Goal: Task Accomplishment & Management: Complete application form

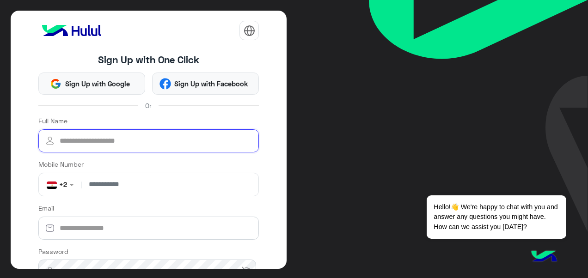
click at [154, 138] on input "Full Name" at bounding box center [148, 140] width 221 height 23
type input "**********"
click at [106, 135] on input "**********" at bounding box center [148, 140] width 221 height 23
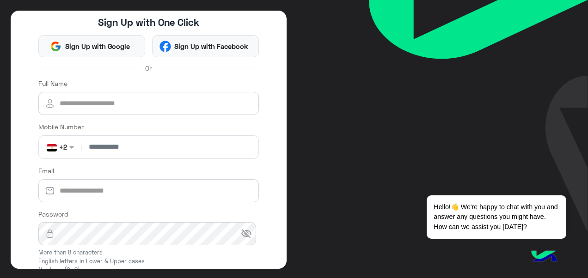
scroll to position [32, 0]
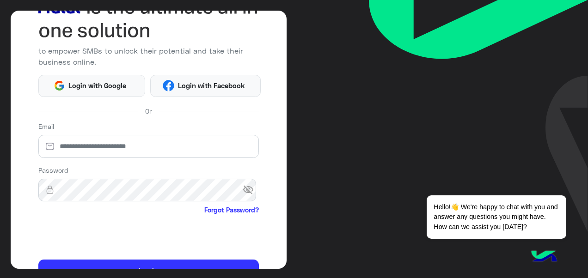
scroll to position [118, 0]
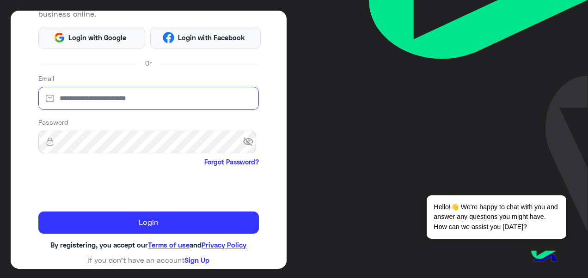
click at [174, 93] on input "email" at bounding box center [148, 98] width 221 height 23
type input "**********"
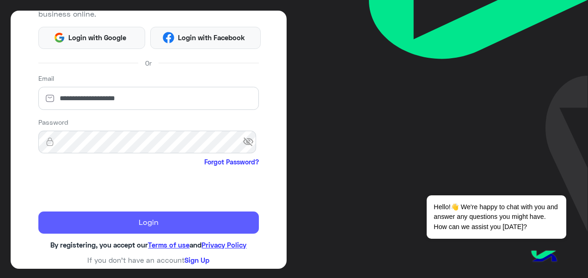
click at [105, 215] on button "Login" at bounding box center [148, 223] width 221 height 22
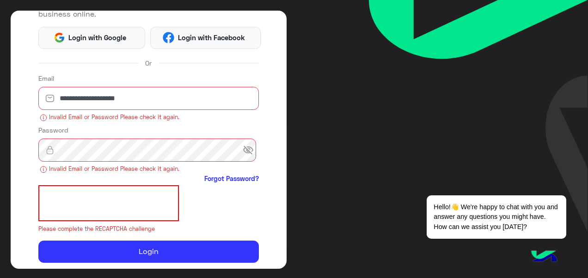
scroll to position [147, 0]
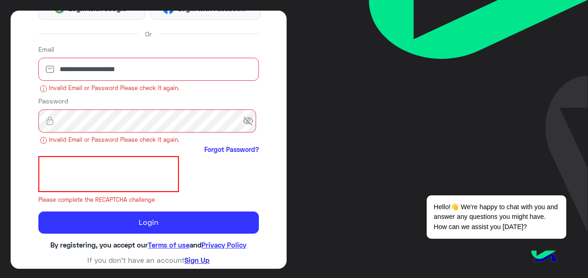
click at [198, 260] on link "Sign Up" at bounding box center [196, 260] width 25 height 8
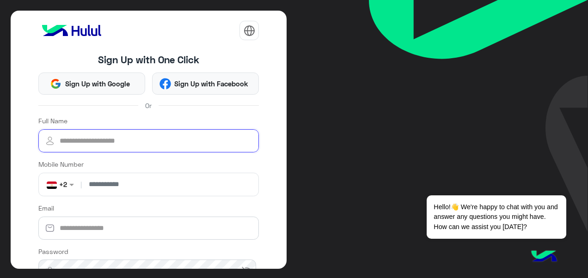
click at [131, 141] on input "Full Name" at bounding box center [148, 140] width 221 height 23
type input "**********"
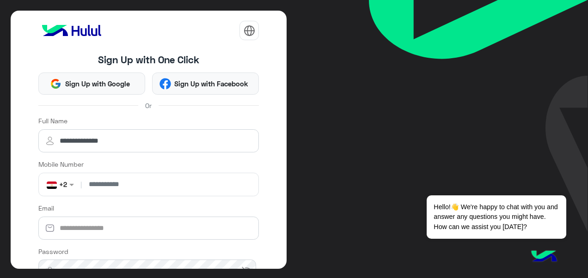
click at [125, 182] on input "number" at bounding box center [170, 184] width 172 height 23
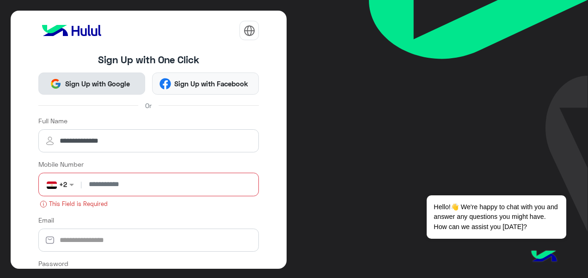
click at [123, 88] on span "Sign Up with Google" at bounding box center [97, 84] width 72 height 11
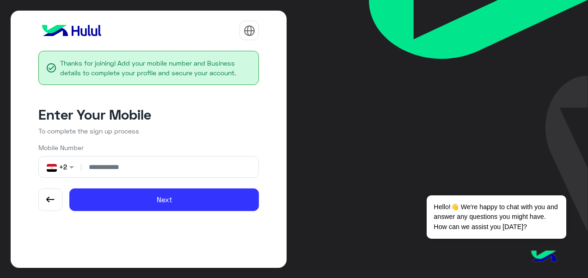
click at [169, 159] on input "number" at bounding box center [170, 167] width 172 height 21
click at [121, 165] on input "number" at bounding box center [170, 167] width 172 height 21
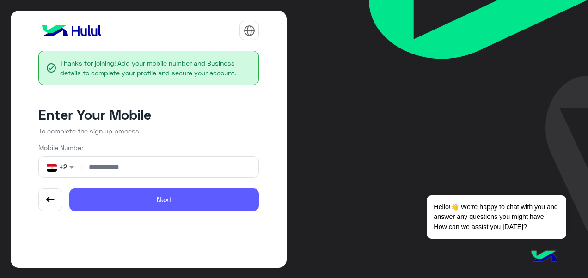
type input "**********"
click at [136, 196] on button "Next" at bounding box center [164, 200] width 190 height 23
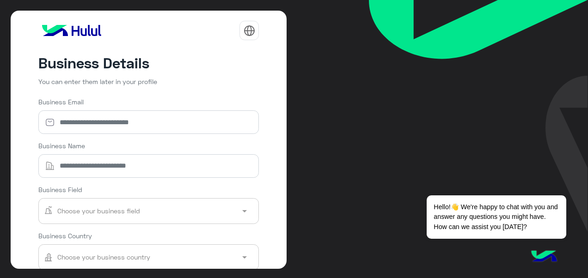
click at [174, 140] on form "Business Email Business Name Business Field Choose your business field Business…" at bounding box center [148, 223] width 221 height 252
click at [171, 56] on h4 "Business Details" at bounding box center [148, 63] width 221 height 18
click at [191, 79] on p "You can enter them later in your profile" at bounding box center [148, 82] width 221 height 15
click at [182, 82] on p "You can enter them later in your profile" at bounding box center [148, 82] width 221 height 15
click at [162, 96] on div "Business Details You can enter them later in your profile Business Email Busine…" at bounding box center [148, 204] width 221 height 320
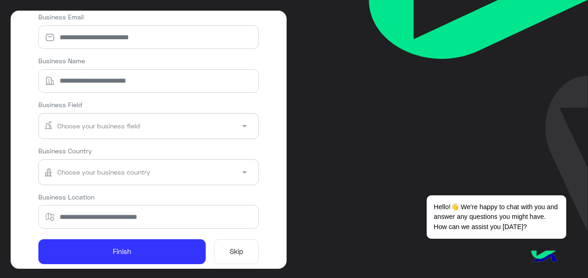
scroll to position [100, 0]
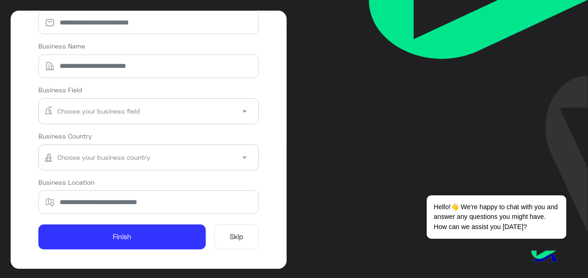
click at [243, 225] on button "Skip" at bounding box center [236, 237] width 45 height 25
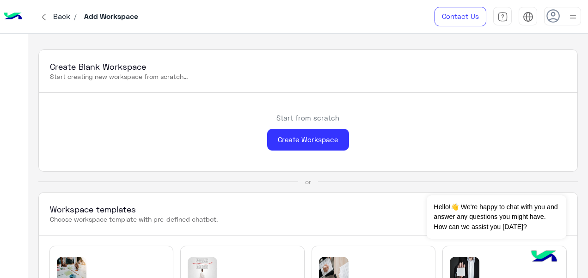
click at [572, 17] on img at bounding box center [573, 17] width 12 height 12
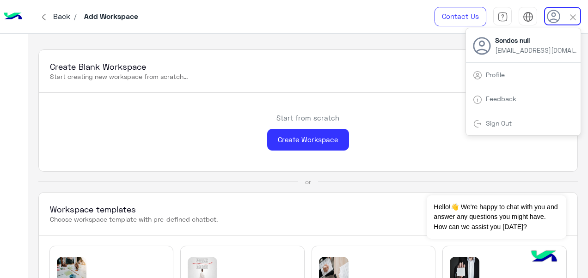
click at [382, 76] on p "Start creating new workspace from scratch..." at bounding box center [308, 76] width 516 height 9
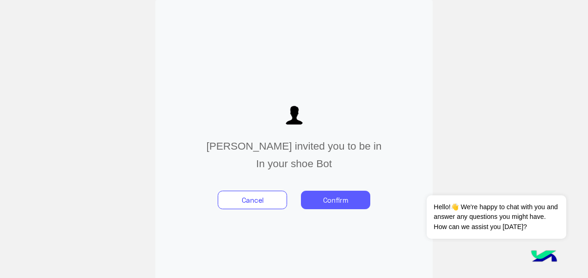
click at [340, 203] on button "Confirm" at bounding box center [335, 200] width 69 height 18
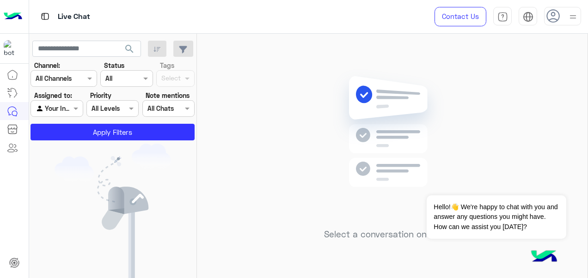
click at [564, 18] on div at bounding box center [562, 16] width 37 height 18
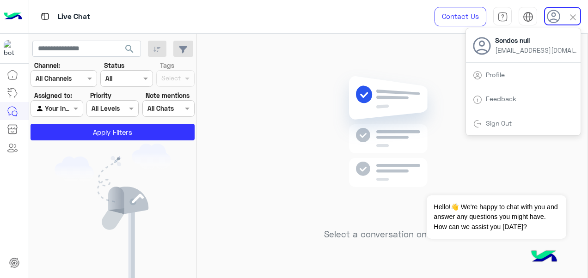
click at [358, 41] on div "Select a conversation on the left" at bounding box center [392, 158] width 391 height 248
